Goal: Transaction & Acquisition: Obtain resource

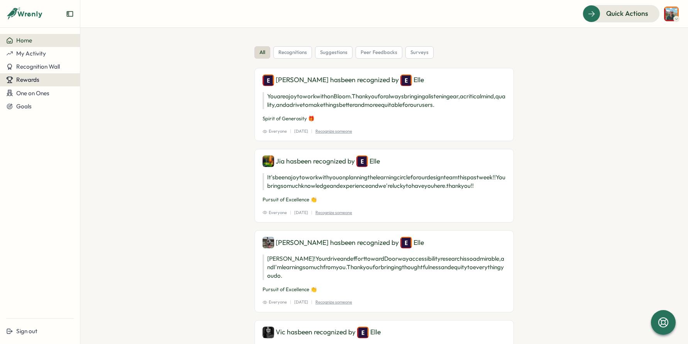
click at [36, 79] on span "Rewards" at bounding box center [27, 79] width 23 height 7
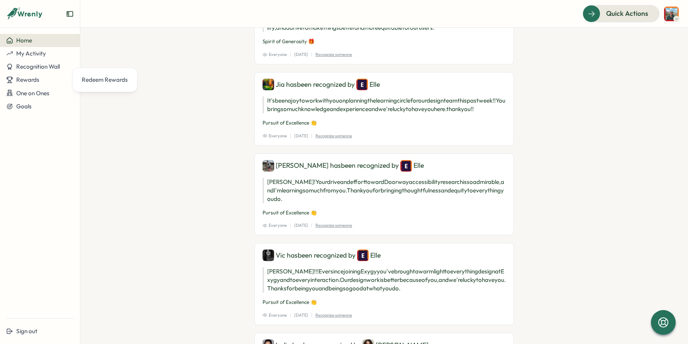
scroll to position [105, 0]
click at [90, 78] on div "Redeem Rewards" at bounding box center [105, 80] width 46 height 8
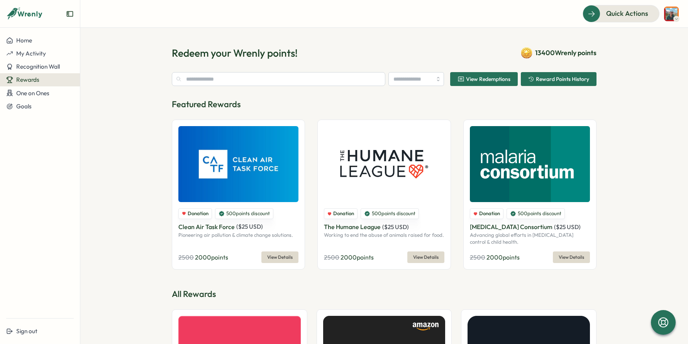
click at [480, 80] on span "View Redemptions" at bounding box center [488, 78] width 44 height 5
click at [272, 83] on input "text" at bounding box center [279, 79] width 214 height 14
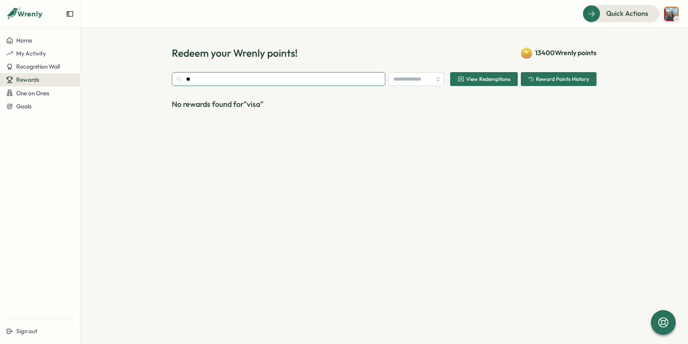
type input "*"
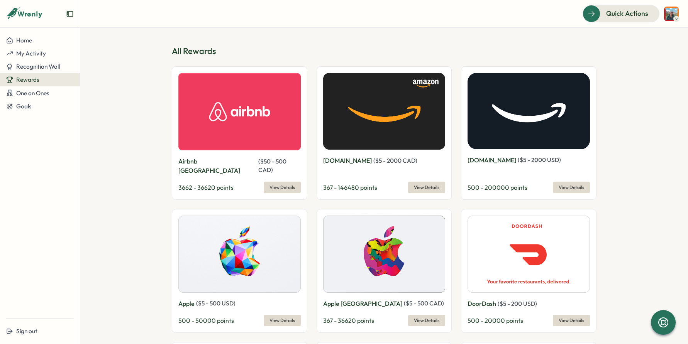
scroll to position [244, 0]
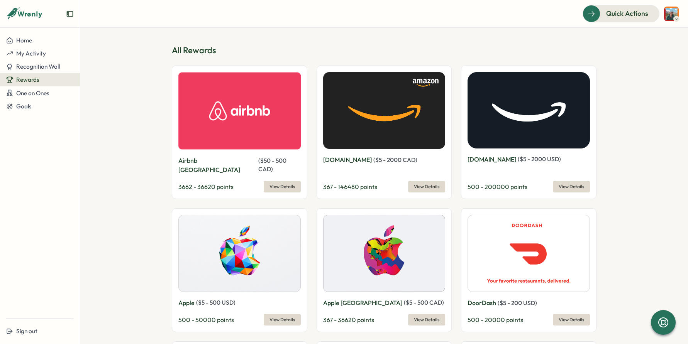
click at [414, 181] on span "View Details" at bounding box center [426, 186] width 25 height 11
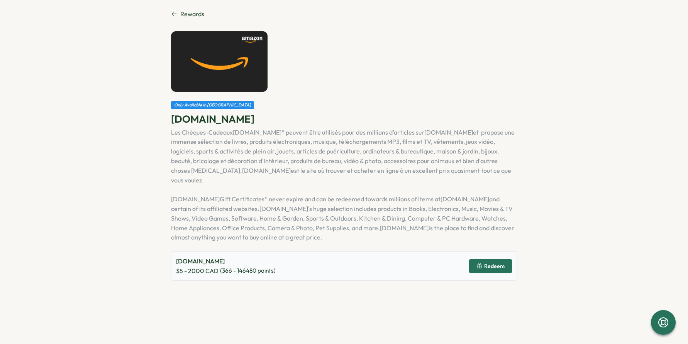
click at [478, 260] on span "Redeem" at bounding box center [490, 266] width 28 height 13
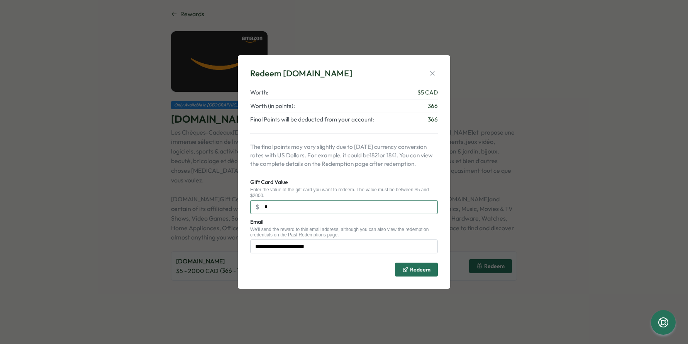
click at [347, 211] on input "*" at bounding box center [344, 207] width 188 height 14
click at [337, 209] on input "*" at bounding box center [344, 207] width 188 height 14
type input "*"
click at [433, 72] on icon "button" at bounding box center [432, 73] width 4 height 4
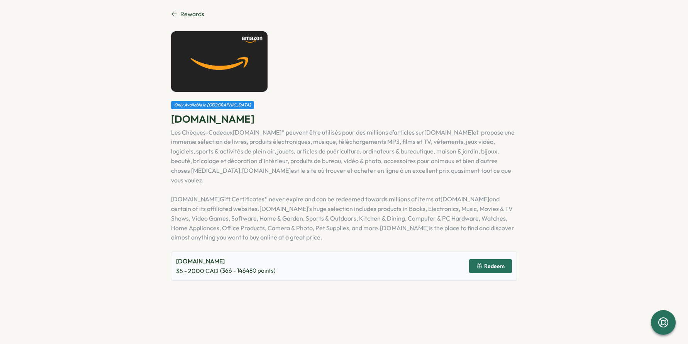
click at [488, 260] on span "Redeem" at bounding box center [490, 266] width 28 height 13
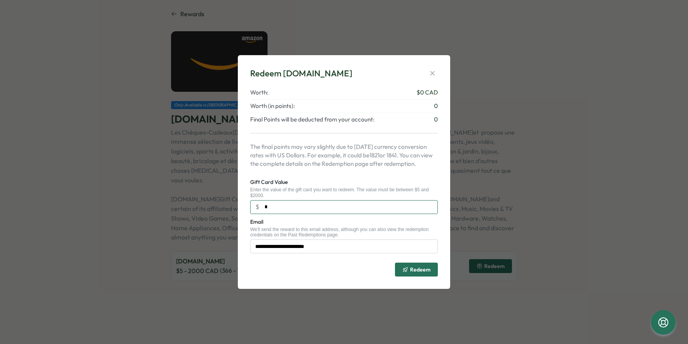
click at [294, 209] on input "*" at bounding box center [344, 207] width 188 height 14
type input "***"
click at [415, 272] on span "Redeem" at bounding box center [420, 269] width 20 height 5
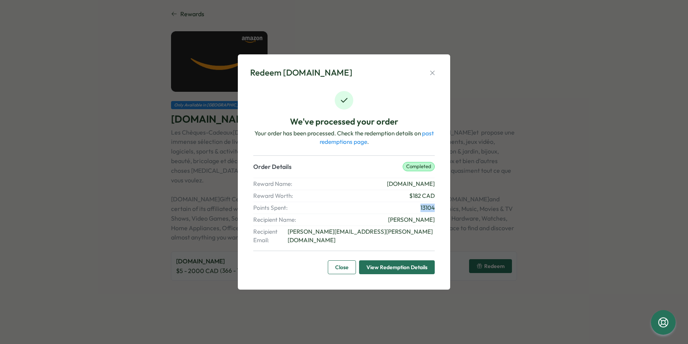
drag, startPoint x: 419, startPoint y: 212, endPoint x: 441, endPoint y: 212, distance: 22.0
click at [441, 212] on div "Redeem [DOMAIN_NAME] We've processed your order Your order has been processed. …" at bounding box center [344, 171] width 212 height 235
copy span "13104"
click at [339, 261] on span "Close" at bounding box center [342, 267] width 14 height 13
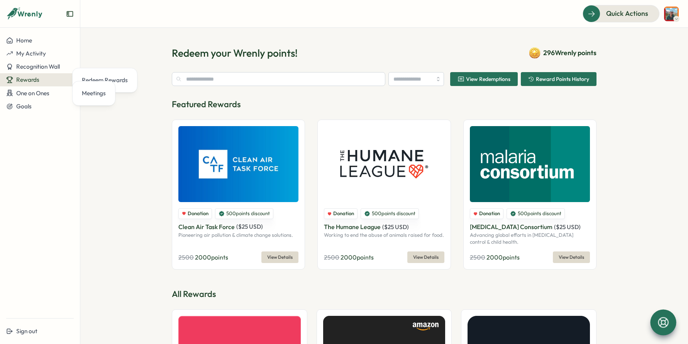
click at [664, 317] on icon at bounding box center [663, 322] width 13 height 13
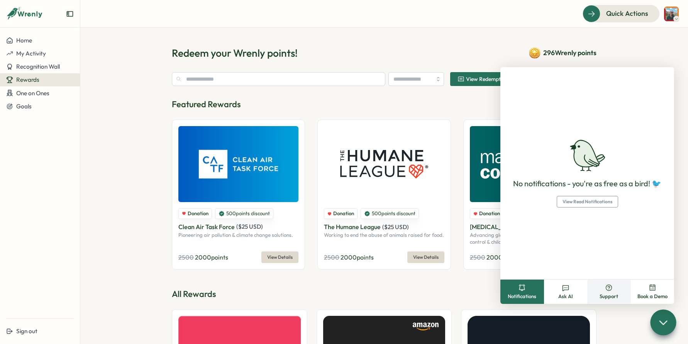
click at [601, 285] on button "Support" at bounding box center [609, 292] width 44 height 24
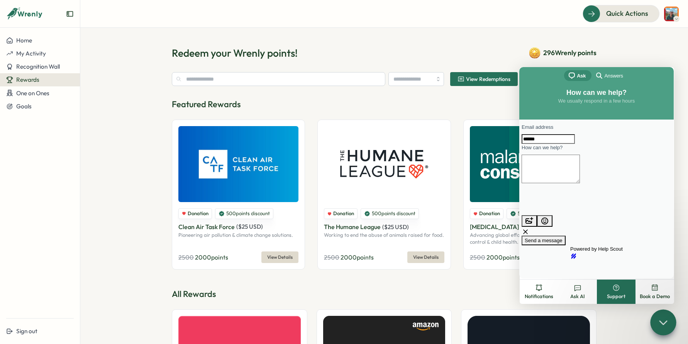
type input "**********"
click at [580, 182] on textarea "How can we help?" at bounding box center [551, 169] width 58 height 29
paste textarea "******"
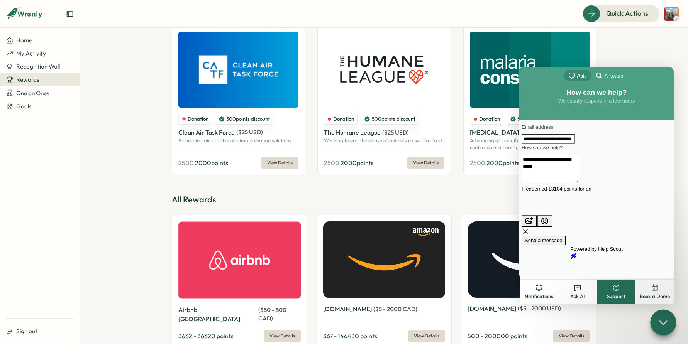
scroll to position [91, 0]
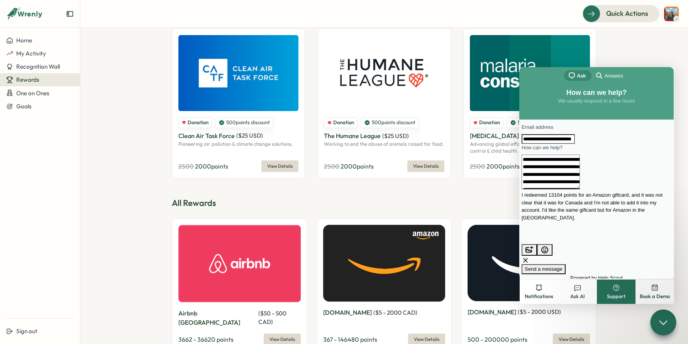
type textarea "**********"
click at [563, 266] on span "Send a message" at bounding box center [544, 269] width 38 height 6
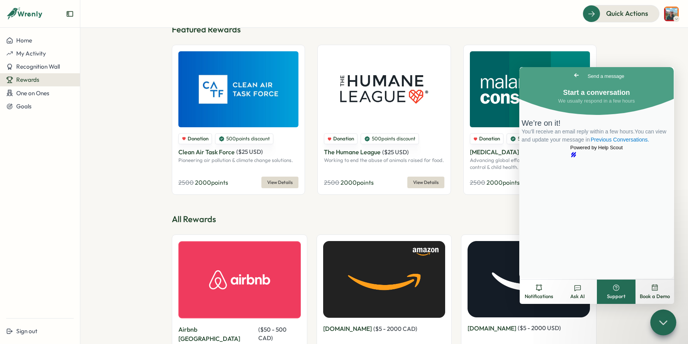
scroll to position [0, 0]
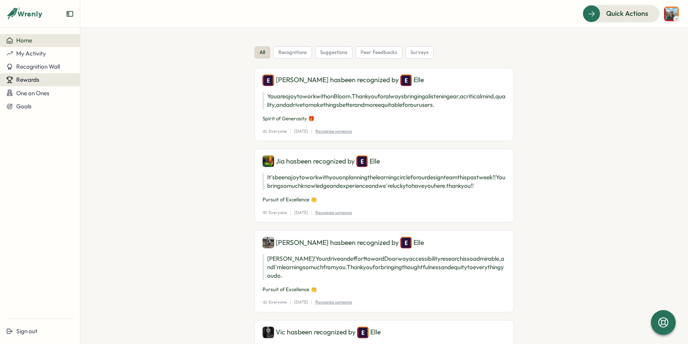
click at [57, 76] on button "Rewards" at bounding box center [40, 79] width 80 height 13
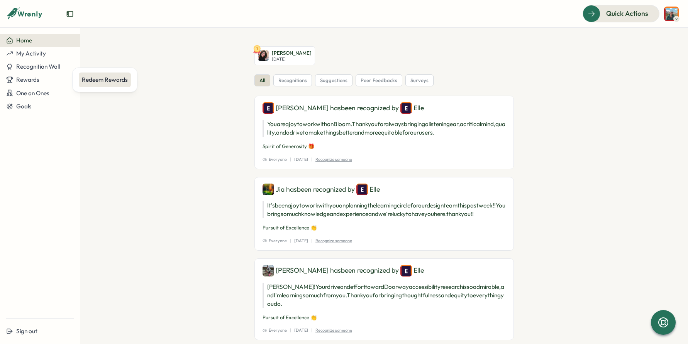
click at [108, 76] on div "Redeem Rewards" at bounding box center [105, 80] width 46 height 8
